Goal: Information Seeking & Learning: Learn about a topic

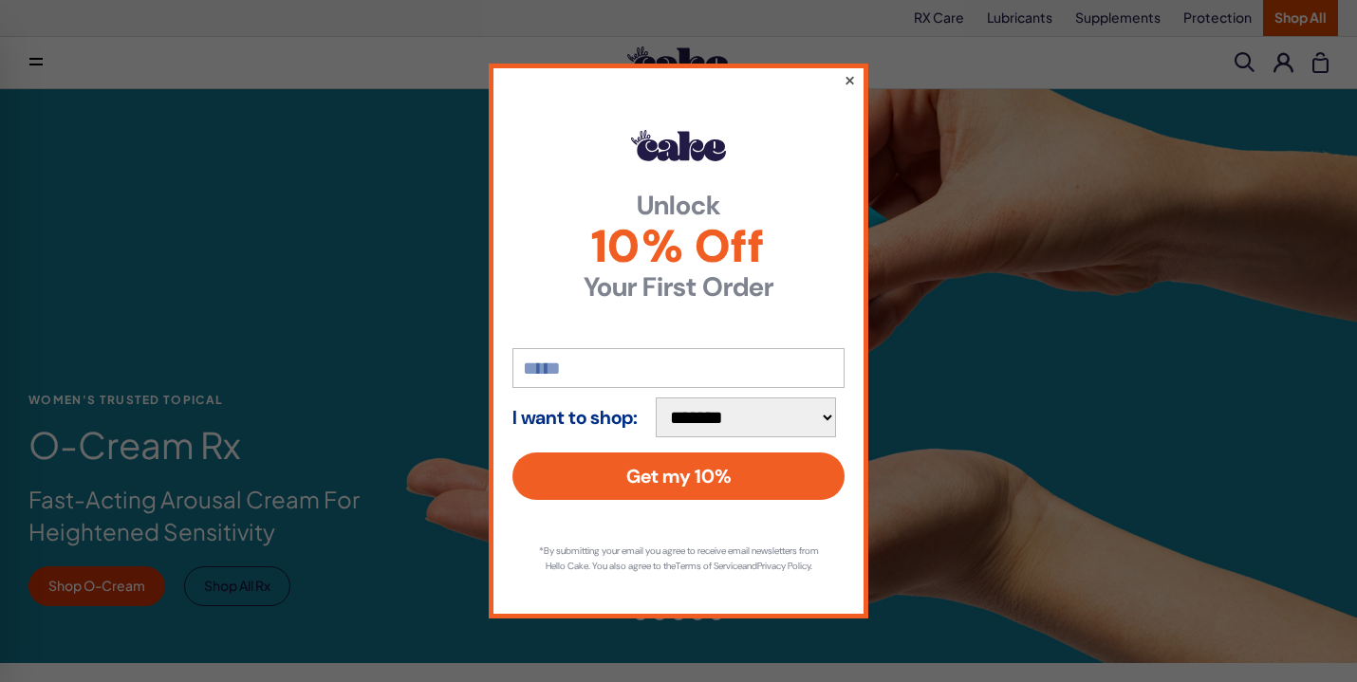
click at [851, 71] on button "×" at bounding box center [850, 79] width 12 height 23
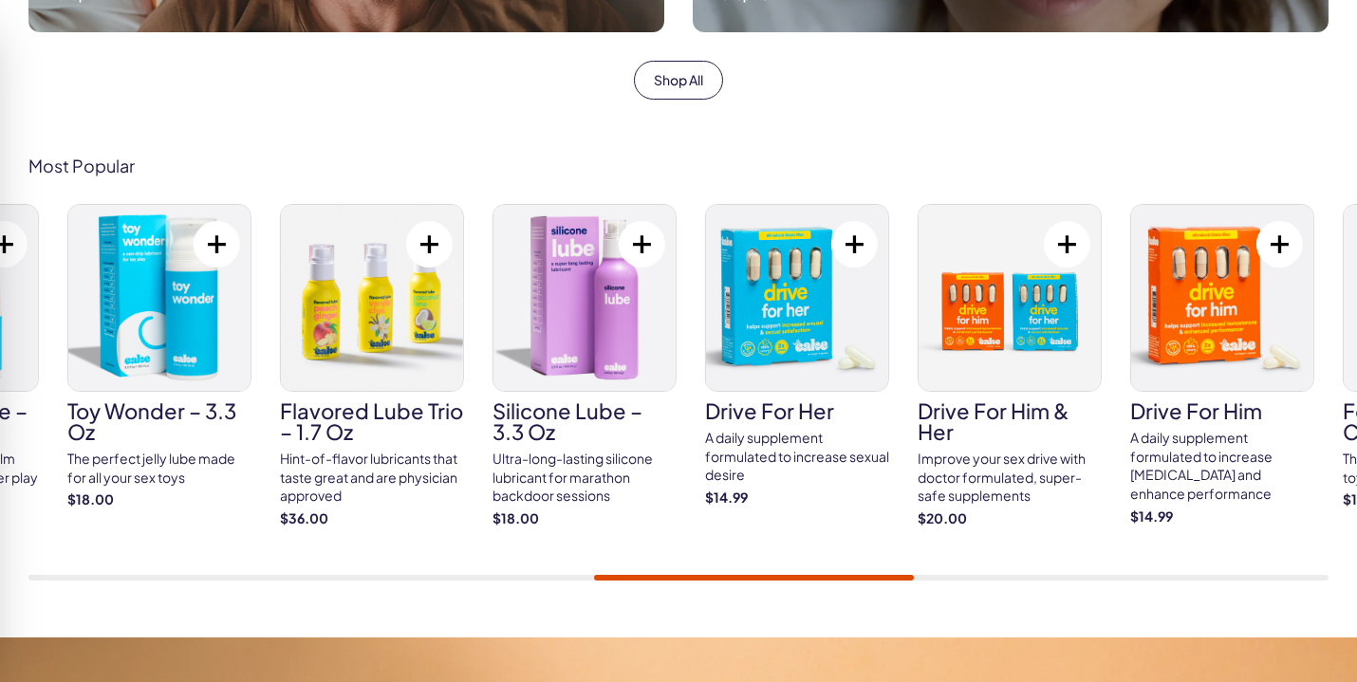
click at [893, 575] on div at bounding box center [754, 578] width 320 height 6
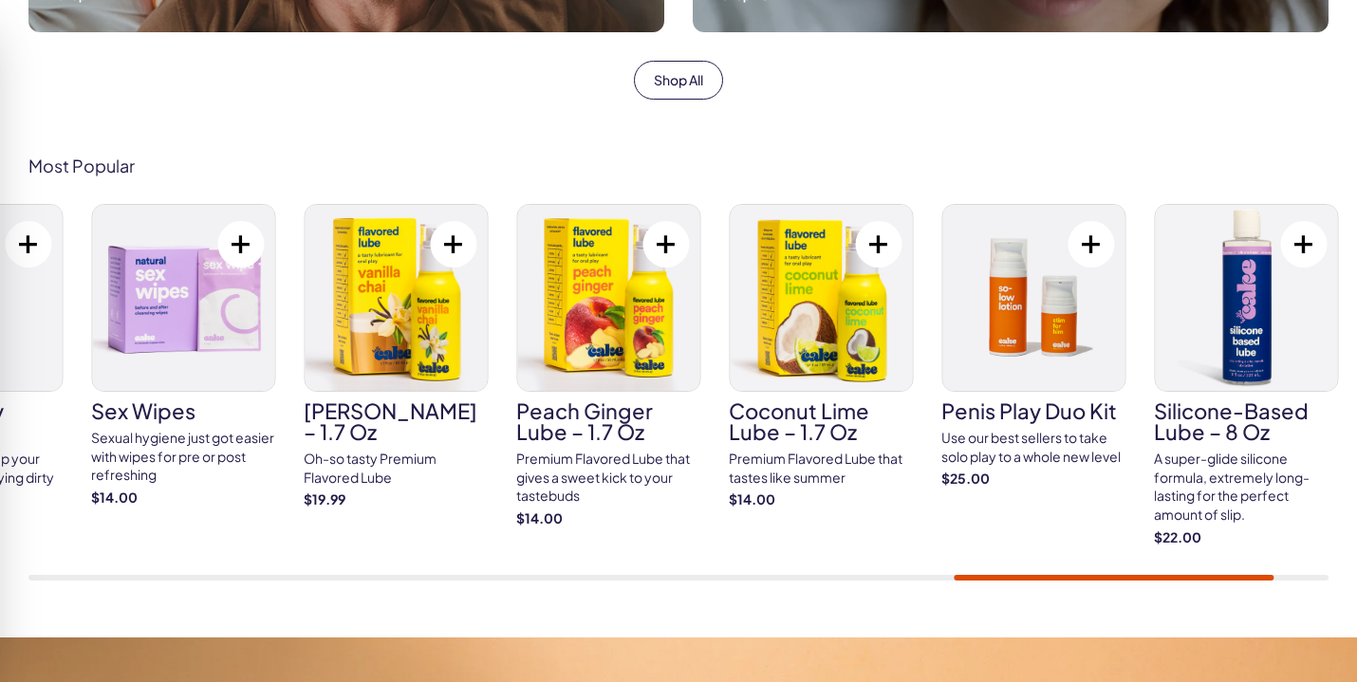
click at [1244, 586] on div "Most Popular Cake ED Meds Quick dissolve ED Meds that work up to 3x faster than…" at bounding box center [678, 369] width 1357 height 538
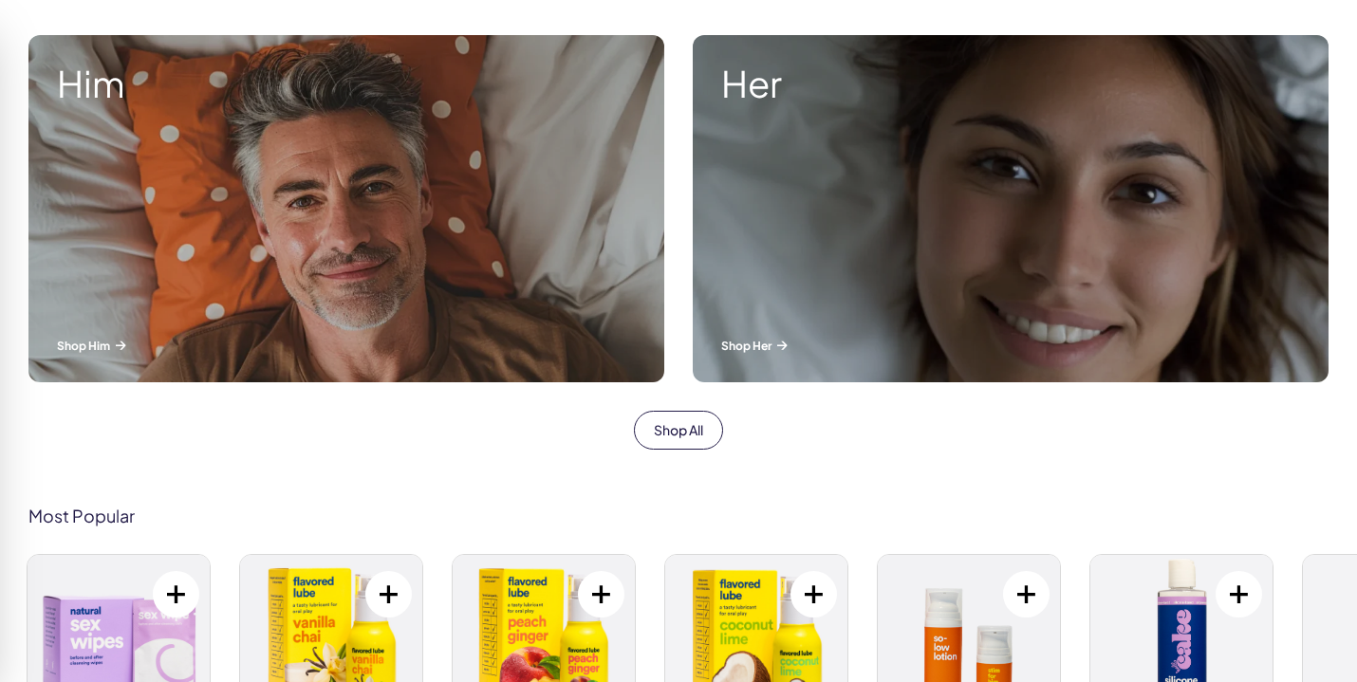
scroll to position [558, 0]
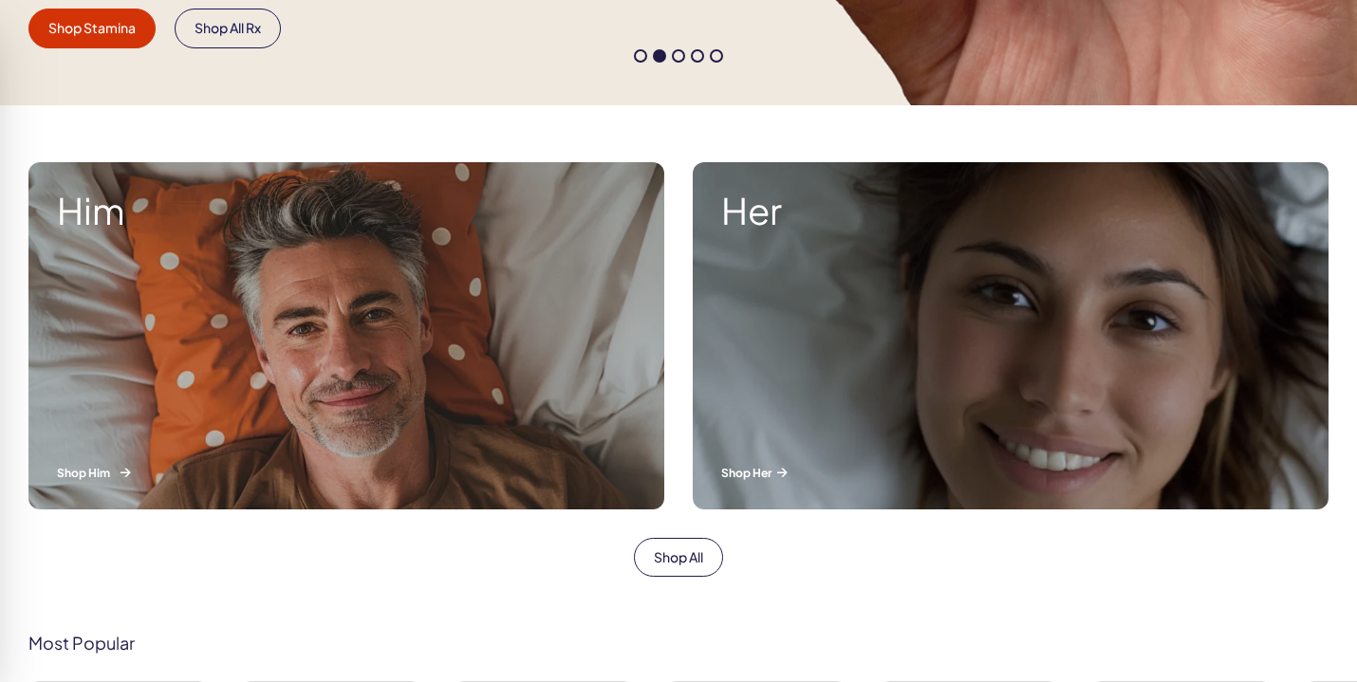
click at [333, 344] on div "Him Shop Him" at bounding box center [346, 335] width 636 height 347
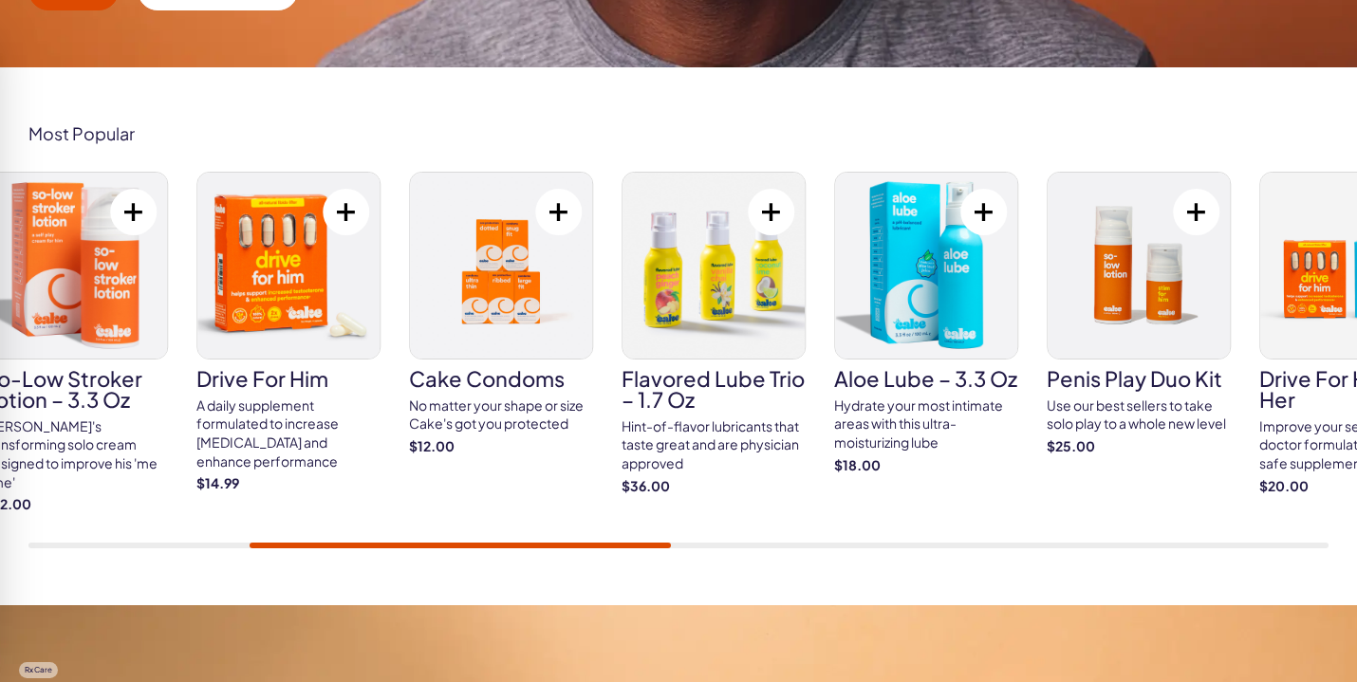
click at [600, 531] on div "Cake ED Meds Quick dissolve ED Meds that work up to 3x faster than generic pill…" at bounding box center [678, 360] width 1300 height 377
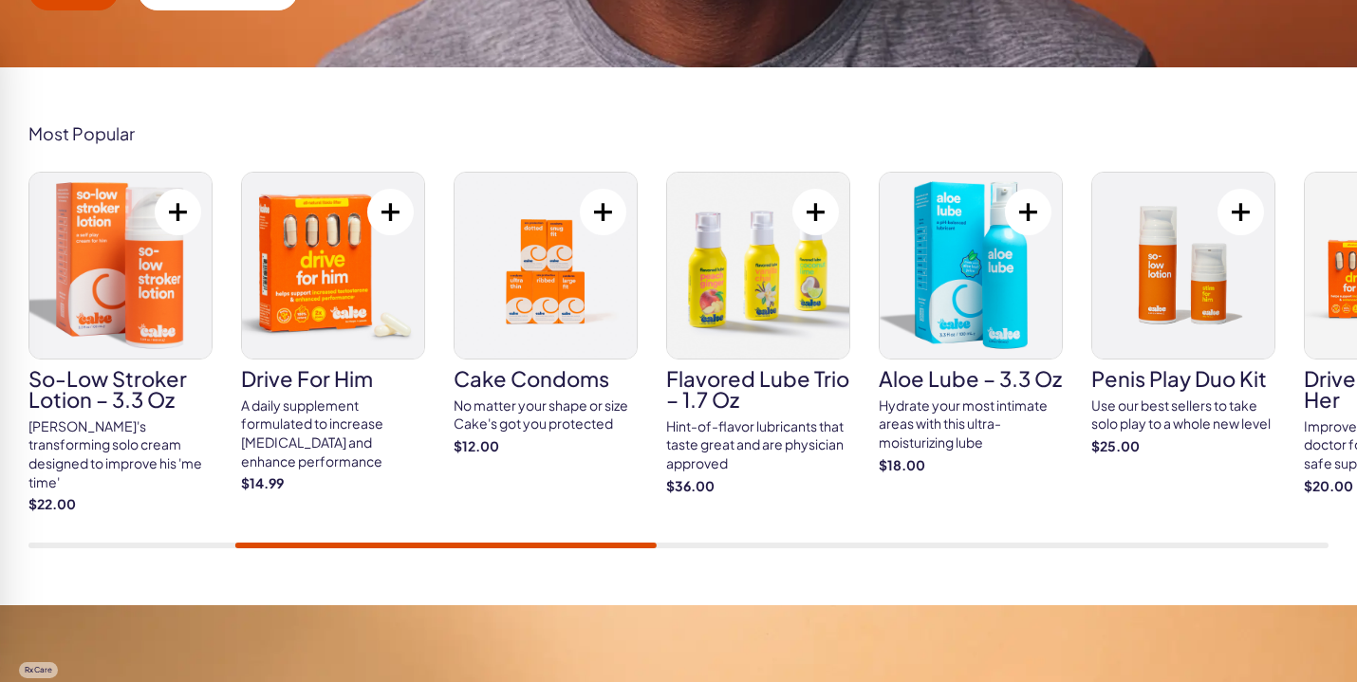
drag, startPoint x: 379, startPoint y: 541, endPoint x: 641, endPoint y: 532, distance: 262.1
click at [641, 532] on div "Cake ED Meds Quick dissolve ED Meds that work up to 3x faster than generic pill…" at bounding box center [678, 360] width 1300 height 377
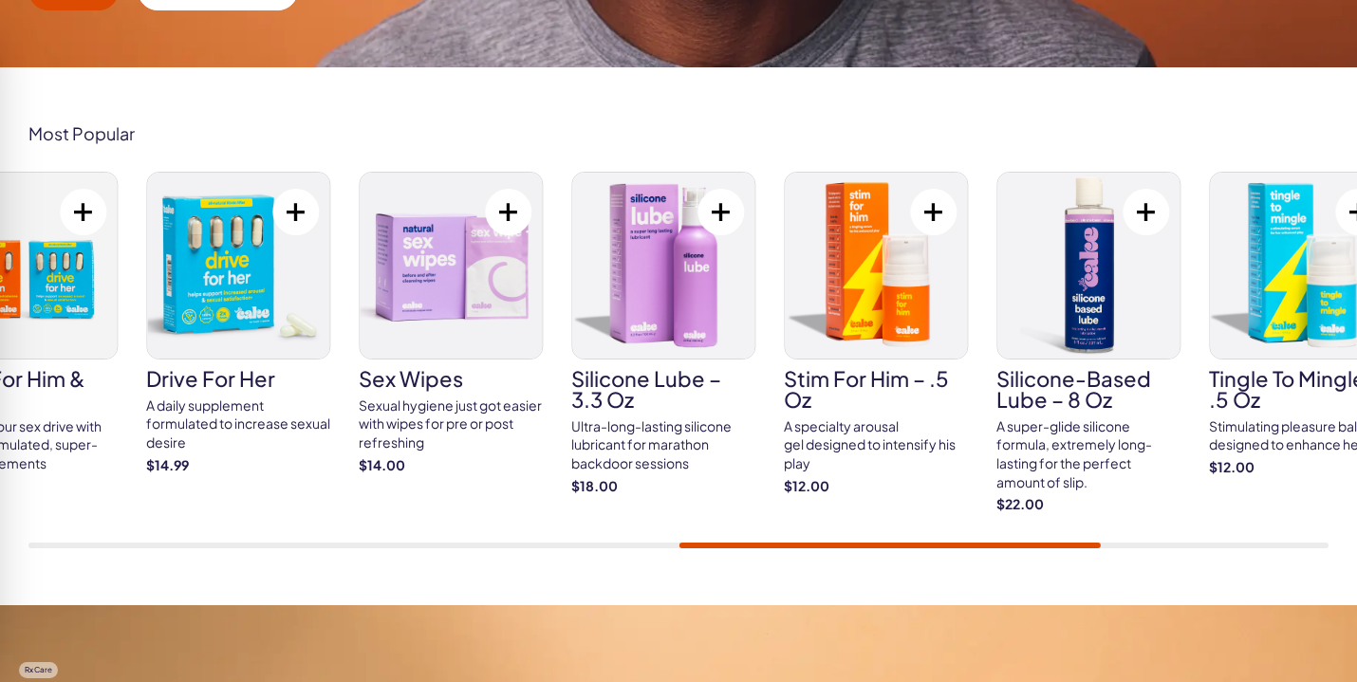
click at [1020, 527] on div "Cake ED Meds Quick dissolve ED Meds that work up to 3x faster than generic pill…" at bounding box center [678, 360] width 1300 height 377
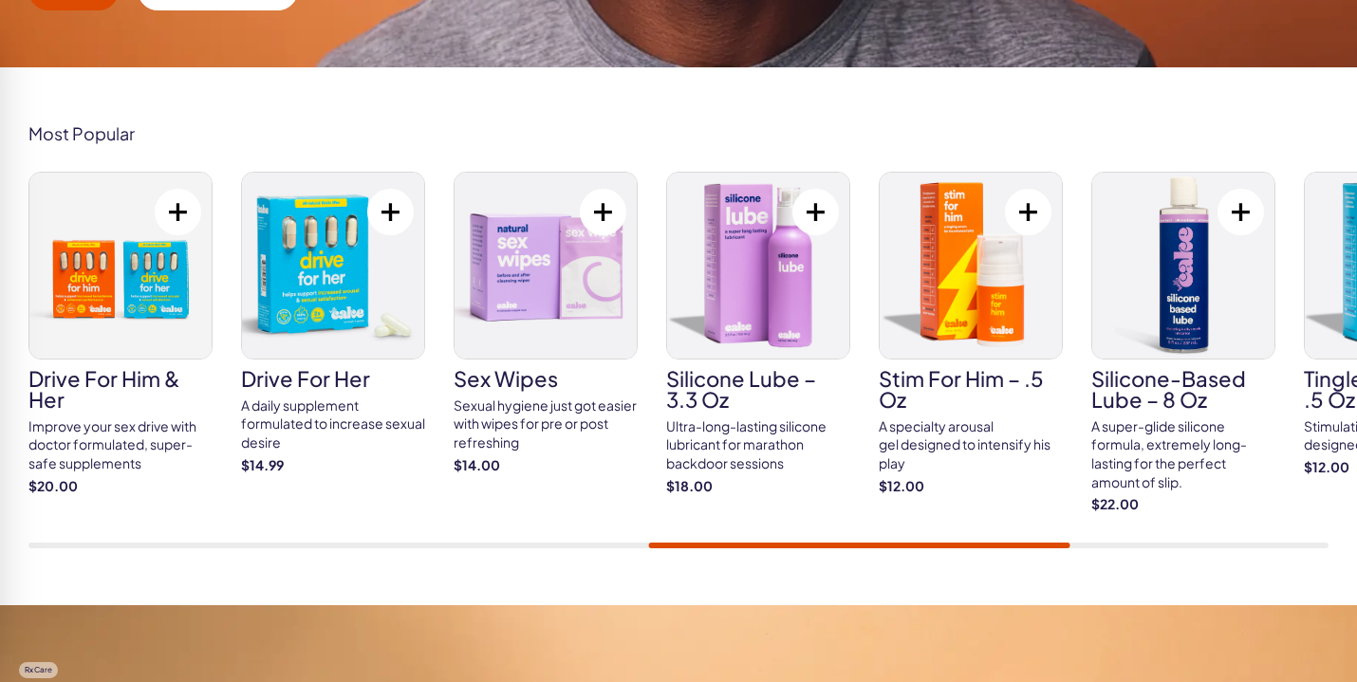
drag, startPoint x: 572, startPoint y: 542, endPoint x: 1157, endPoint y: 526, distance: 584.9
click at [1157, 526] on div "Cake ED Meds Quick dissolve ED Meds that work up to 3x faster than generic pill…" at bounding box center [678, 360] width 1300 height 377
drag, startPoint x: 976, startPoint y: 537, endPoint x: 1193, endPoint y: 532, distance: 217.4
click at [1193, 532] on div "Cake ED Meds Quick dissolve ED Meds that work up to 3x faster than generic pill…" at bounding box center [678, 360] width 1300 height 377
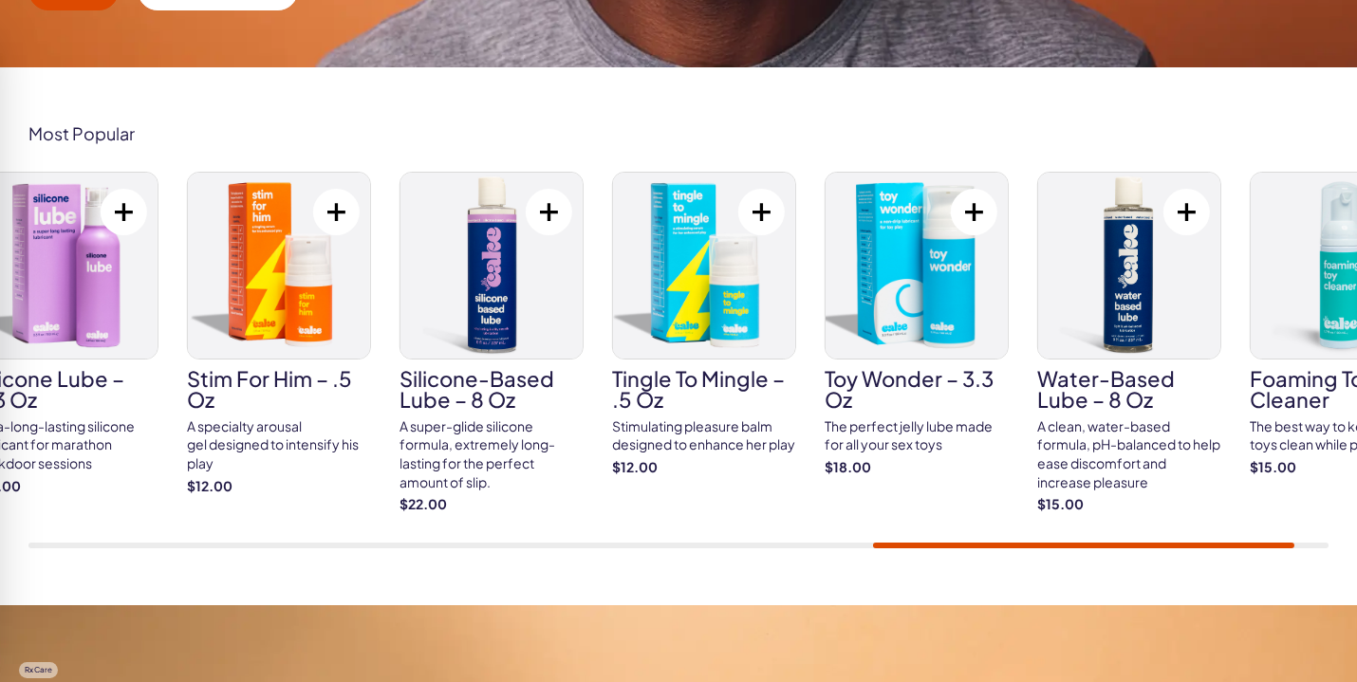
click at [1084, 543] on div at bounding box center [678, 546] width 1300 height 6
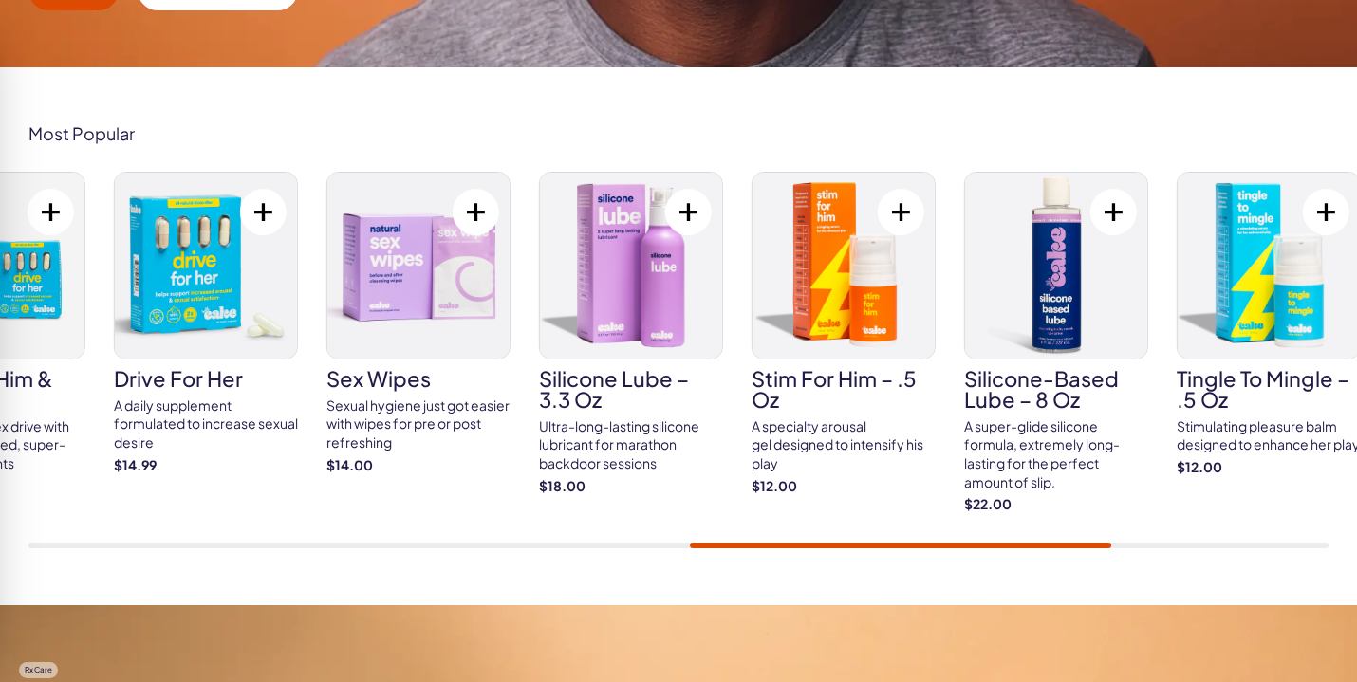
click at [935, 536] on div "Cake ED Meds Quick dissolve ED Meds that work up to 3x faster than generic pill…" at bounding box center [678, 360] width 1300 height 377
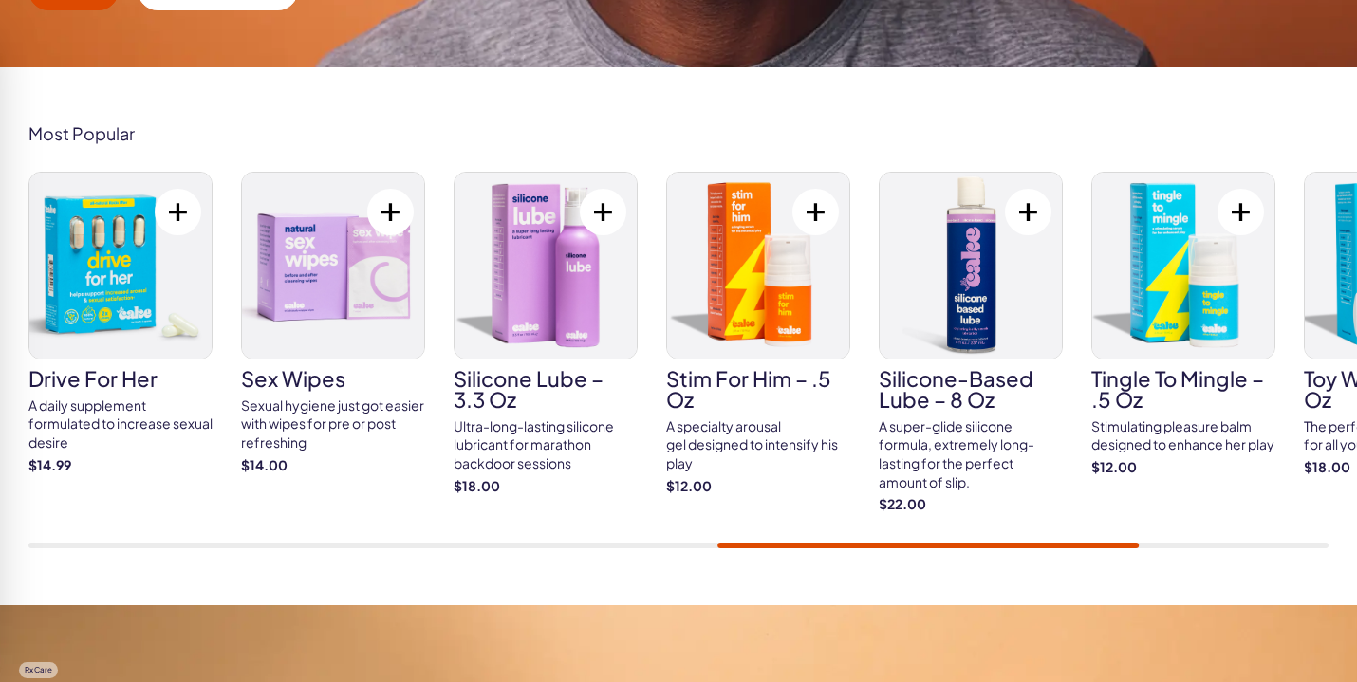
drag, startPoint x: 1106, startPoint y: 539, endPoint x: 840, endPoint y: 537, distance: 265.8
click at [840, 537] on div "Cake ED Meds Quick dissolve ED Meds that work up to 3x faster than generic pill…" at bounding box center [678, 360] width 1300 height 377
drag, startPoint x: 816, startPoint y: 545, endPoint x: 786, endPoint y: 547, distance: 30.4
click at [786, 547] on div "Most Popular Cake ED Meds Quick dissolve ED Meds that work up to 3x faster than…" at bounding box center [678, 336] width 1357 height 538
drag, startPoint x: 750, startPoint y: 551, endPoint x: 662, endPoint y: 550, distance: 88.3
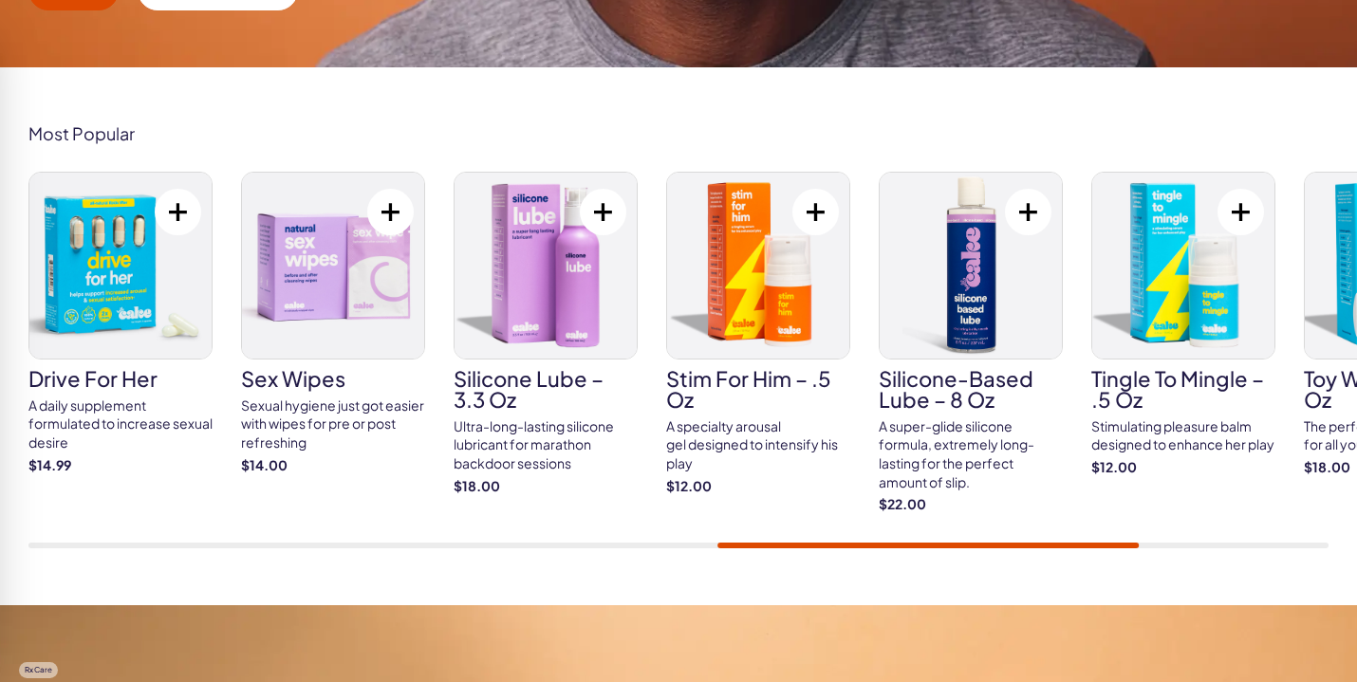
click at [662, 550] on div "Most Popular Cake ED Meds Quick dissolve ED Meds that work up to 3x faster than…" at bounding box center [678, 336] width 1357 height 538
click at [622, 543] on div at bounding box center [678, 546] width 1300 height 6
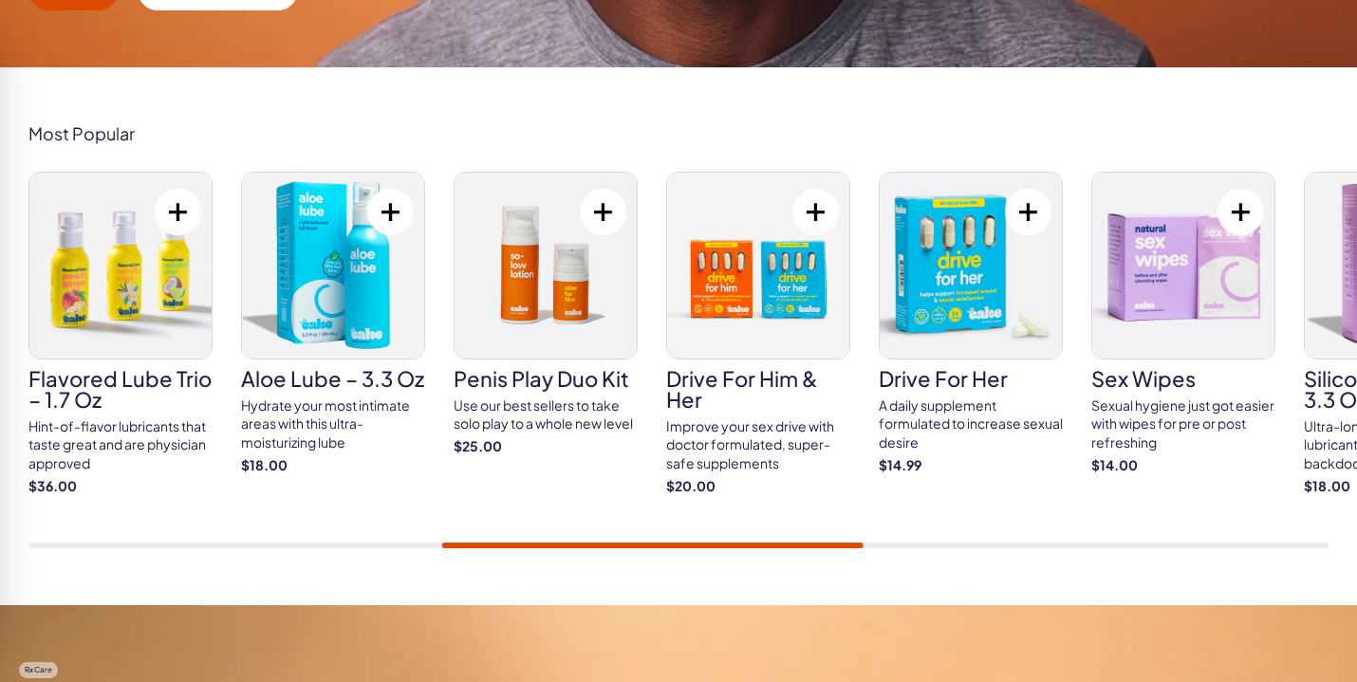
click at [527, 344] on img at bounding box center [546, 266] width 182 height 186
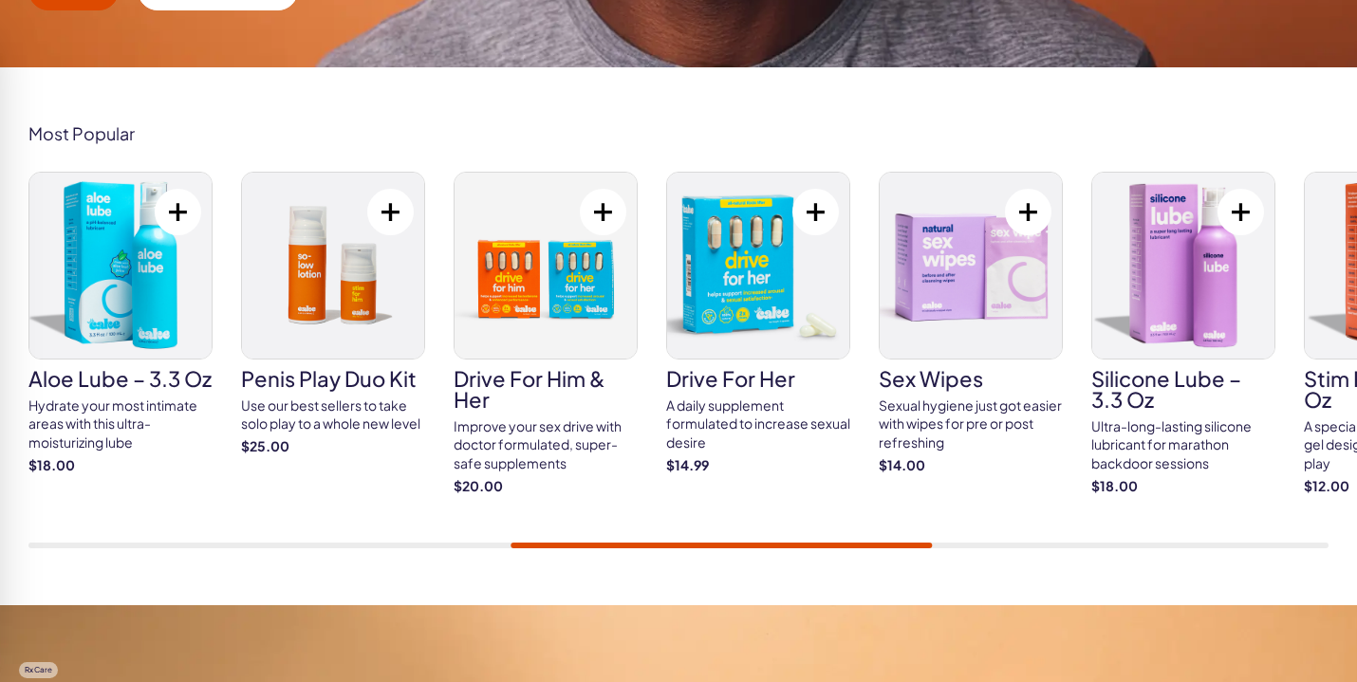
click at [84, 538] on div "Cake ED Meds Quick dissolve ED Meds that work up to 3x faster than generic pill…" at bounding box center [678, 360] width 1300 height 377
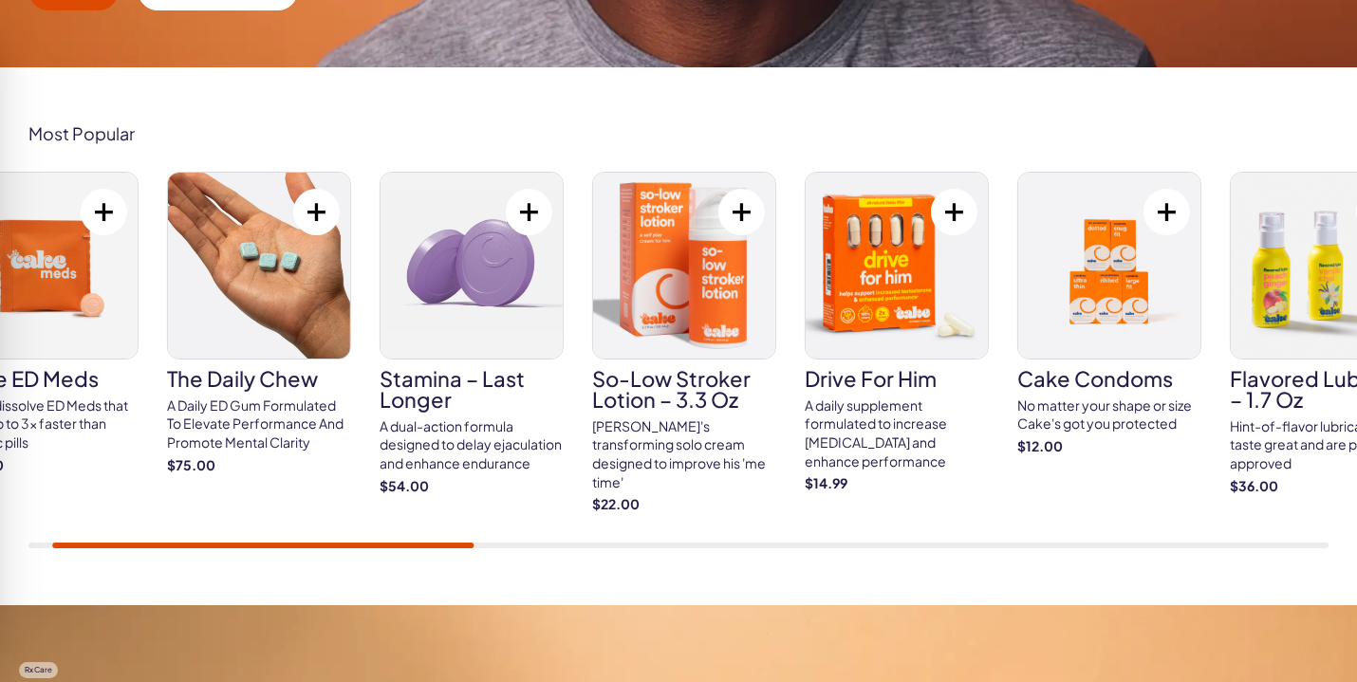
click at [109, 543] on div at bounding box center [262, 546] width 421 height 6
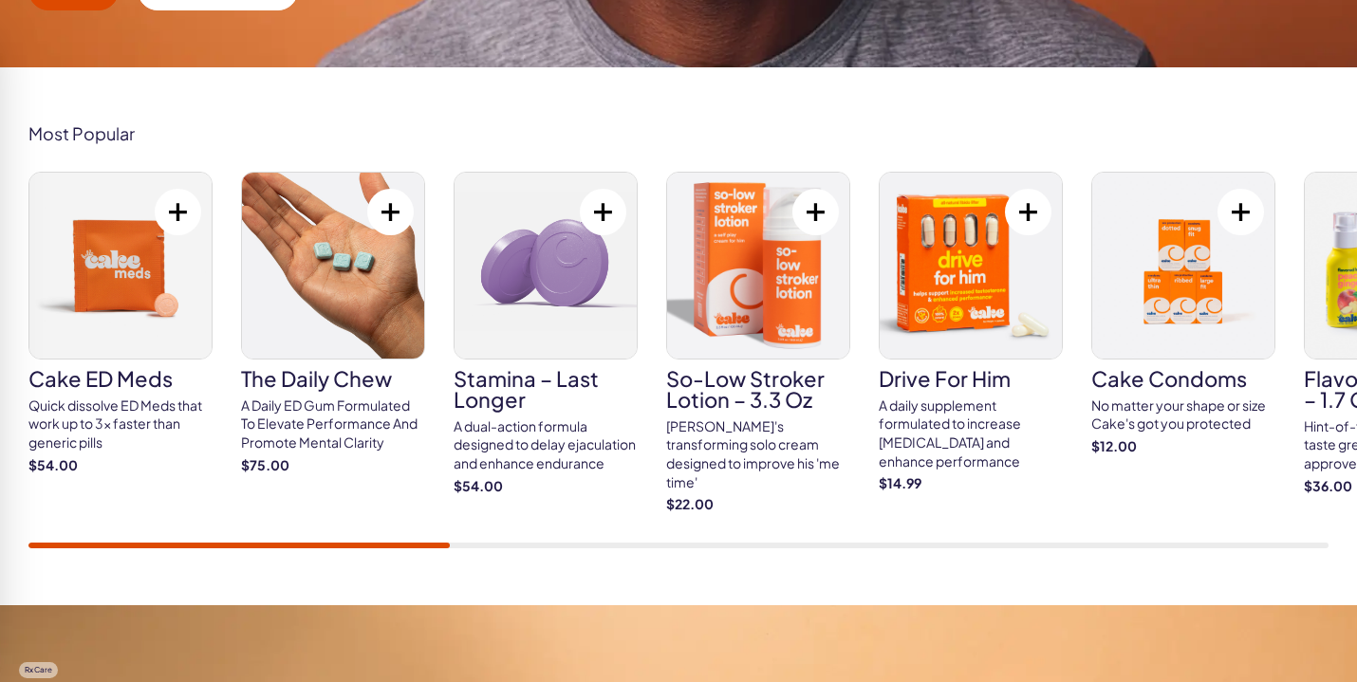
click at [953, 394] on link "drive for him A daily supplement formulated to increase [MEDICAL_DATA] and enha…" at bounding box center [971, 333] width 184 height 322
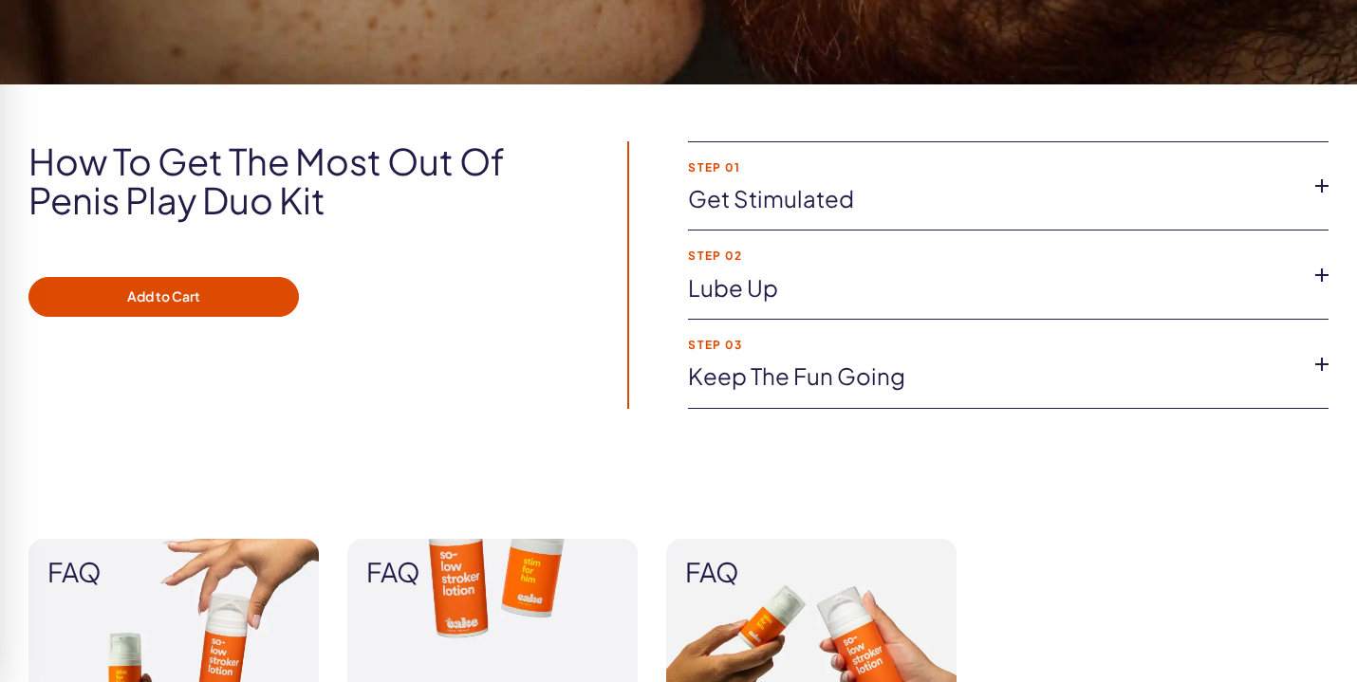
scroll to position [1760, 0]
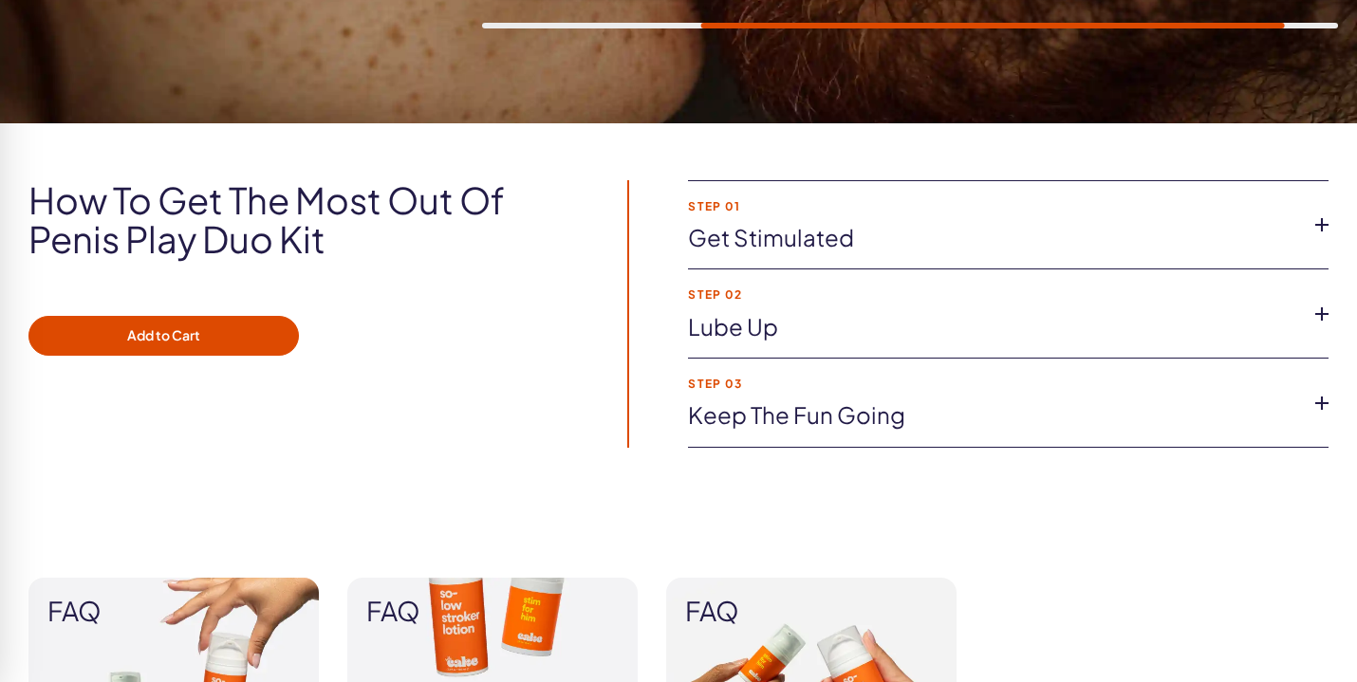
click at [1248, 222] on link "Get stimulated" at bounding box center [993, 238] width 610 height 32
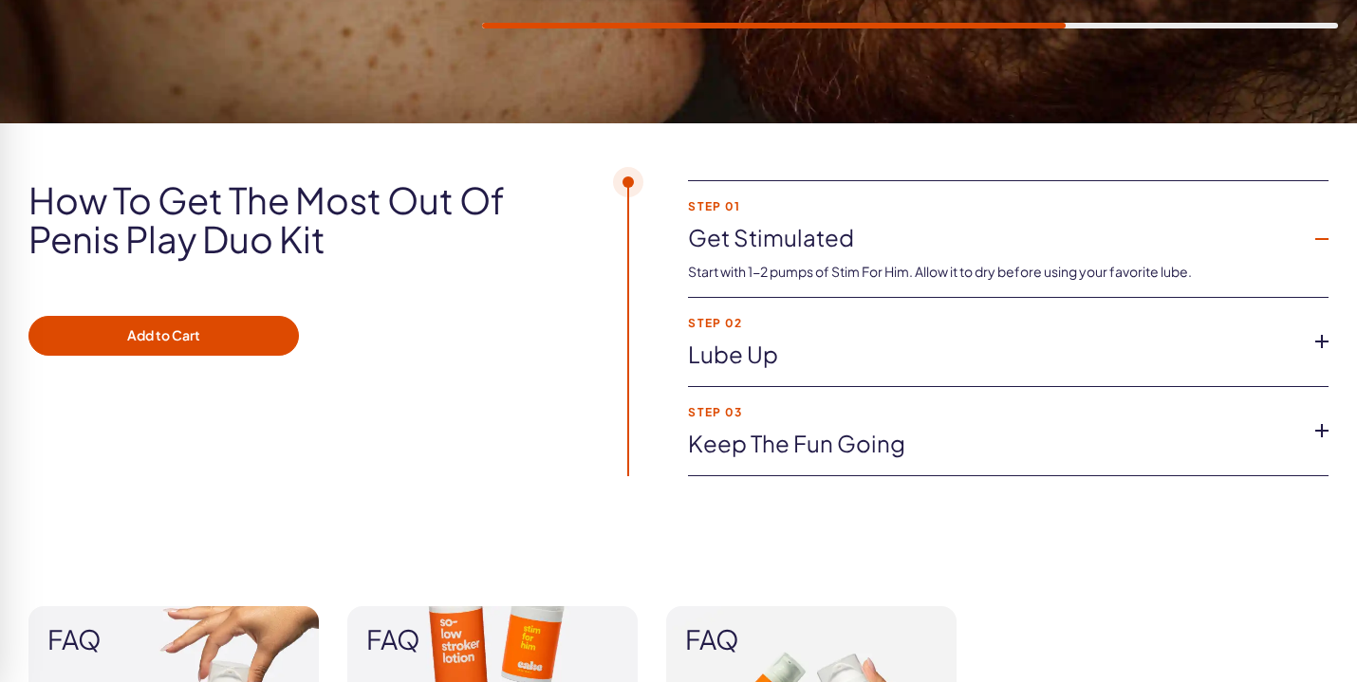
click at [1193, 350] on link "Lube up" at bounding box center [993, 355] width 610 height 32
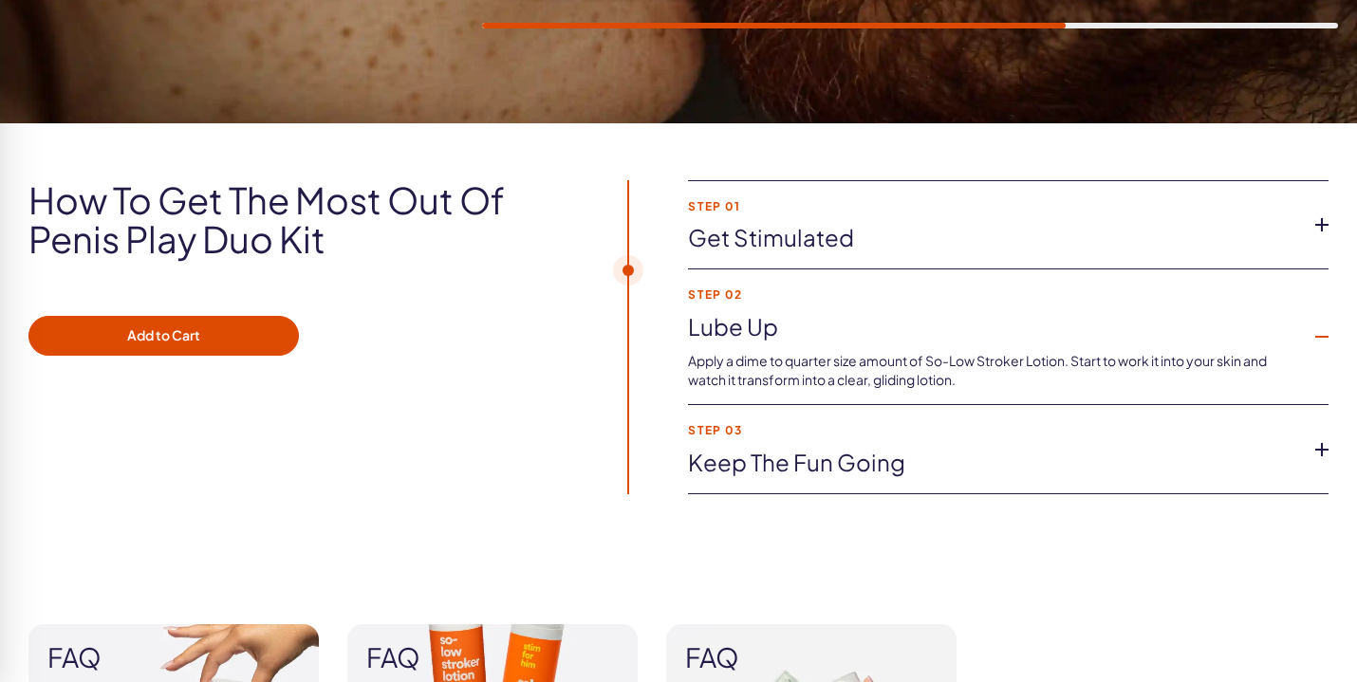
click at [1167, 447] on link "Keep the fun going" at bounding box center [993, 463] width 610 height 32
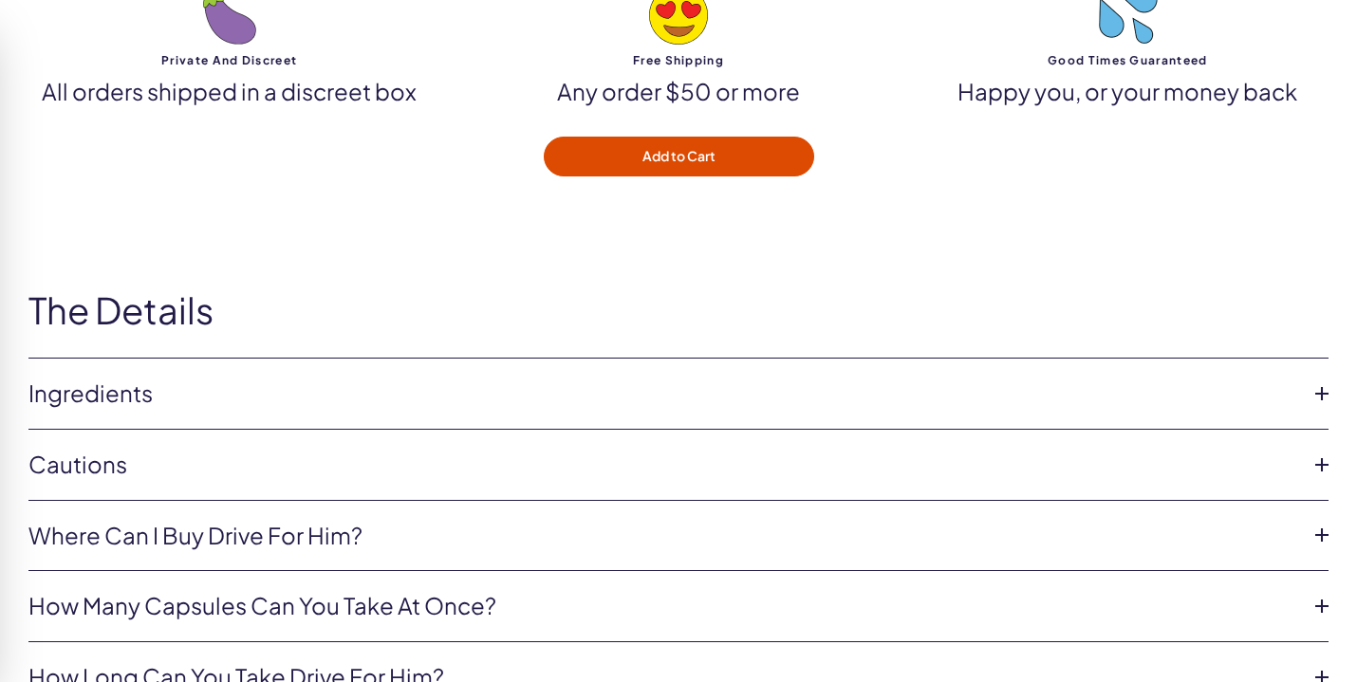
scroll to position [6018, 0]
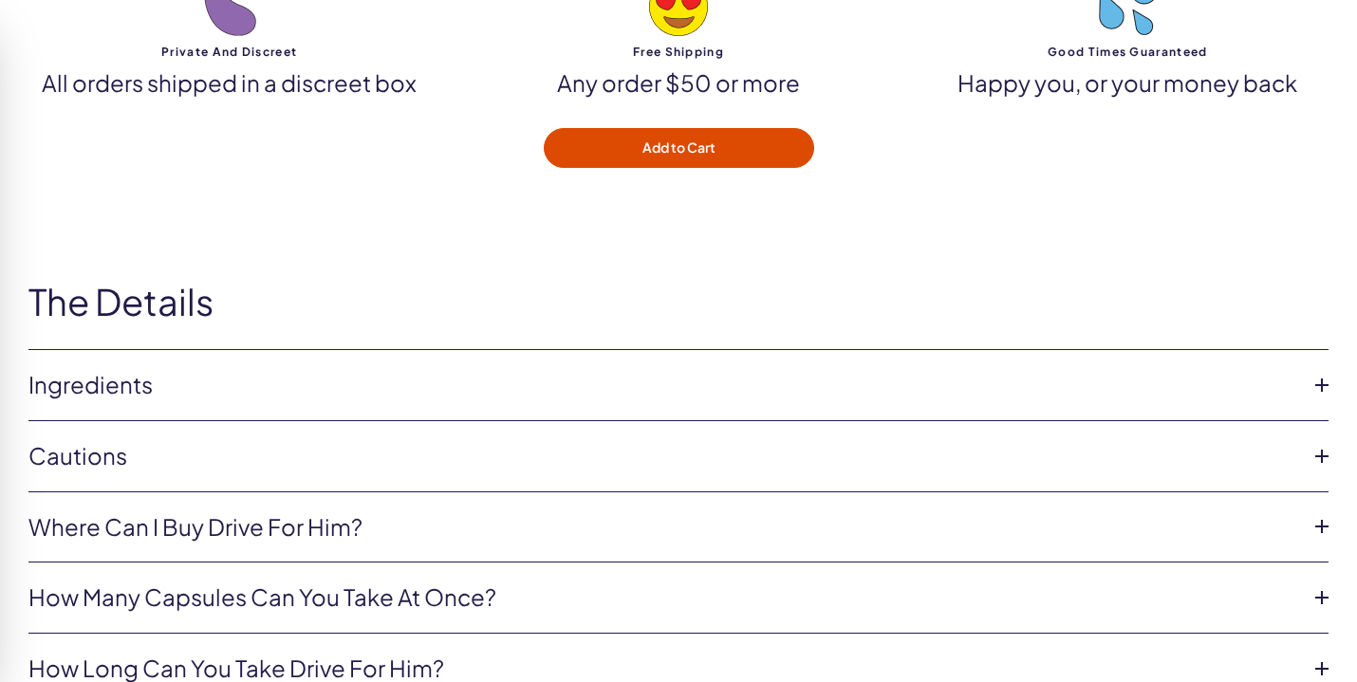
click at [1002, 369] on link "Ingredients" at bounding box center [663, 385] width 1270 height 32
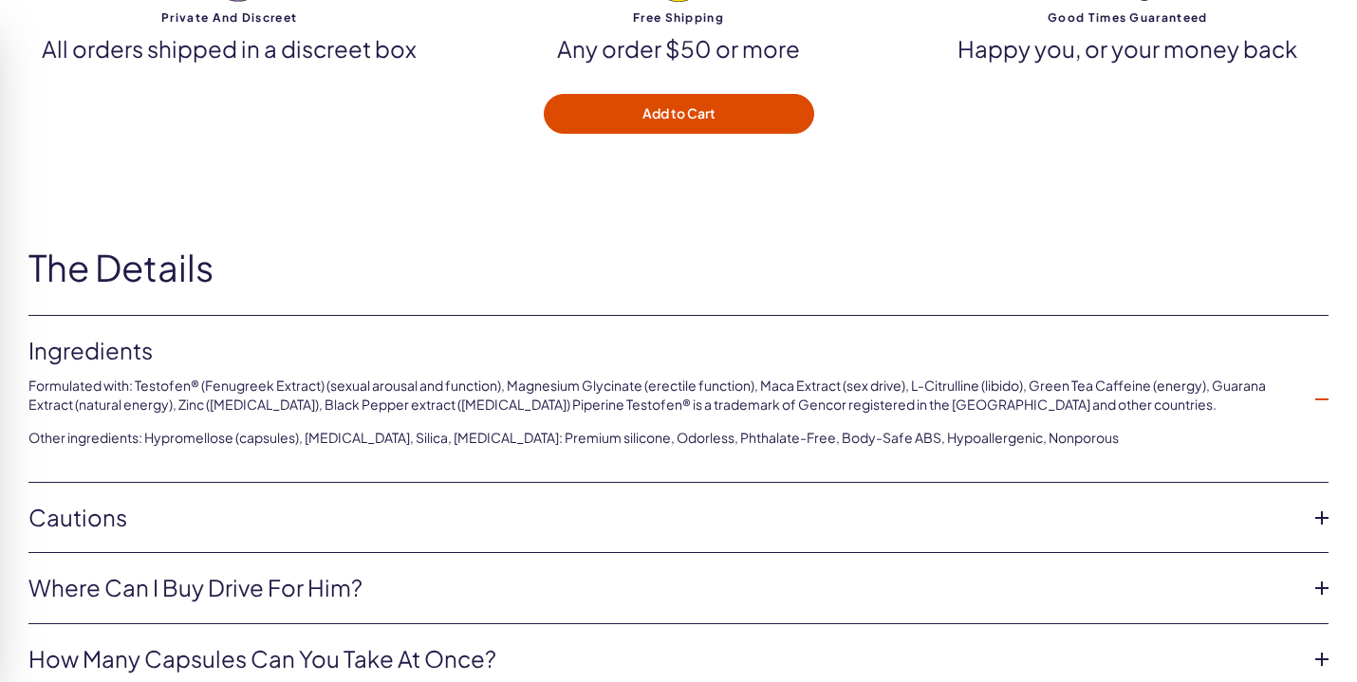
scroll to position [6083, 0]
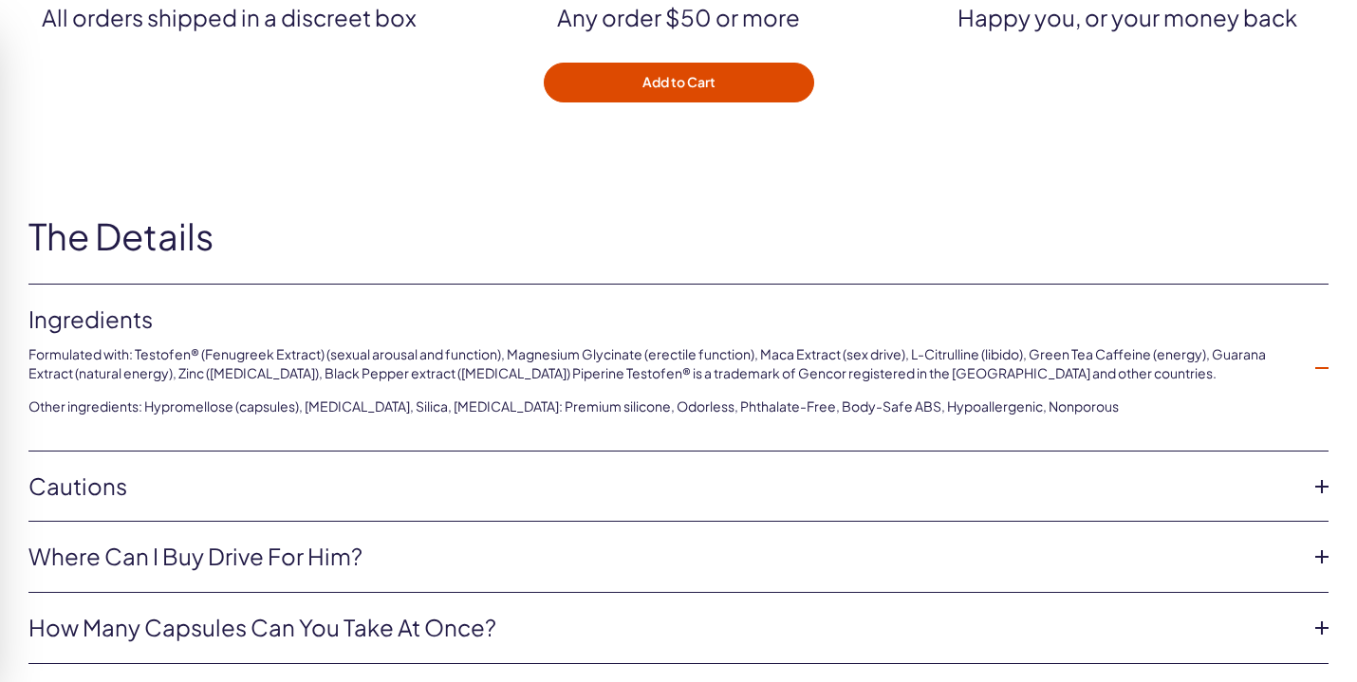
click at [929, 471] on link "Cautions" at bounding box center [663, 487] width 1270 height 32
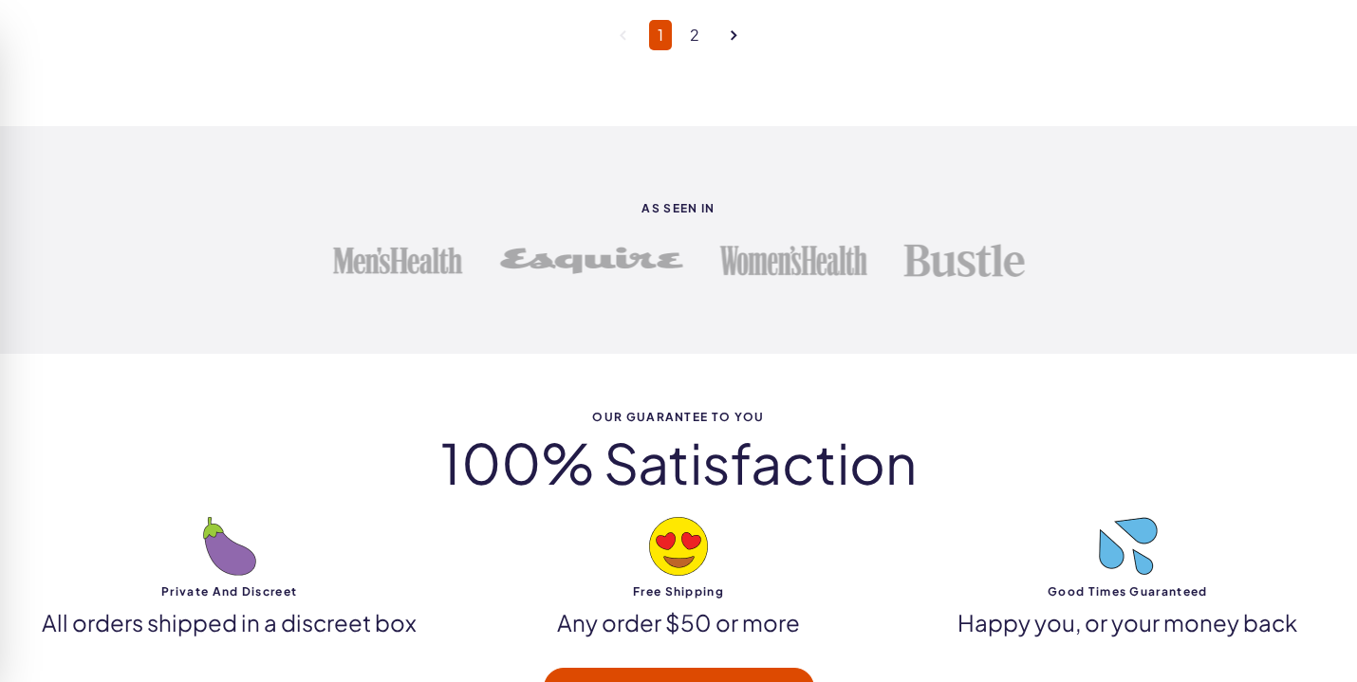
scroll to position [5409, 0]
